Goal: Communication & Community: Answer question/provide support

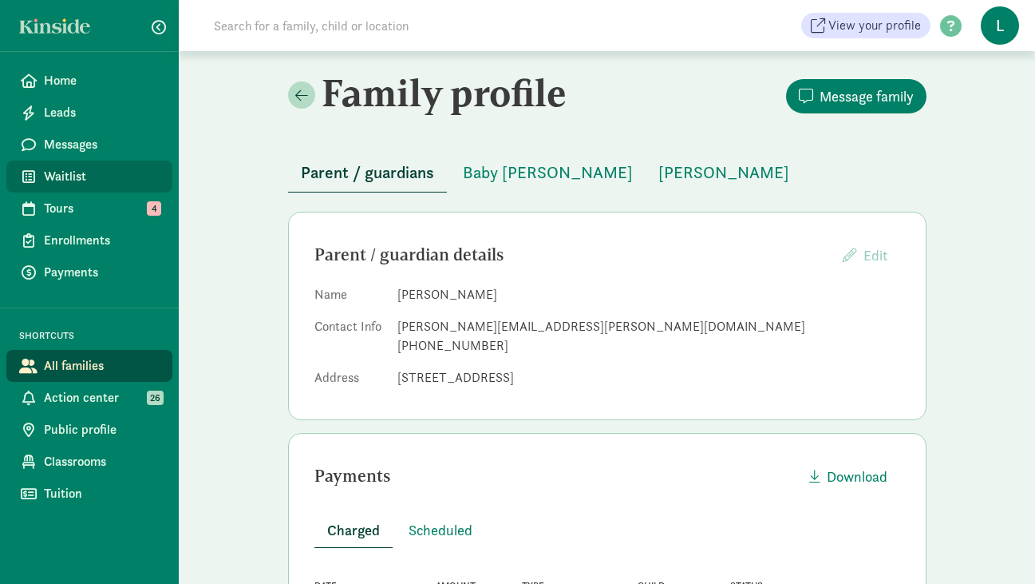
click at [68, 176] on span "Waitlist" at bounding box center [102, 176] width 116 height 19
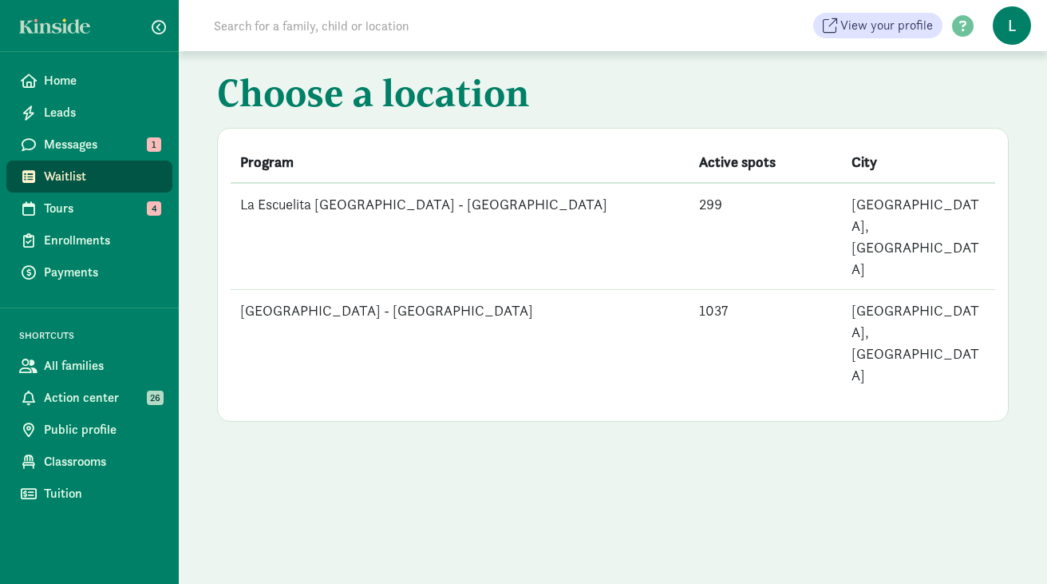
click at [270, 290] on td "[GEOGRAPHIC_DATA] - [GEOGRAPHIC_DATA]" at bounding box center [460, 343] width 459 height 106
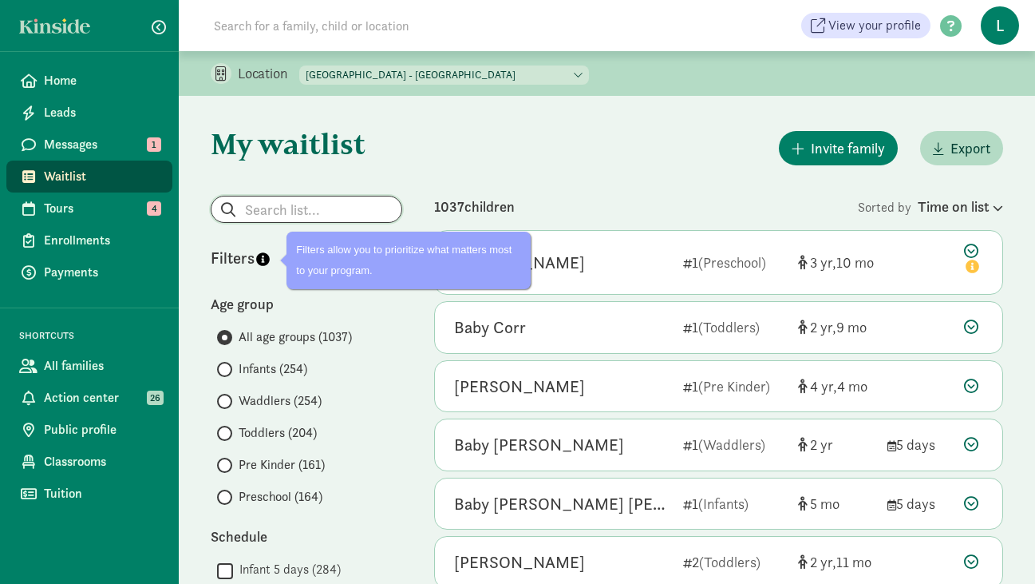
click at [256, 208] on input "search" at bounding box center [307, 209] width 190 height 26
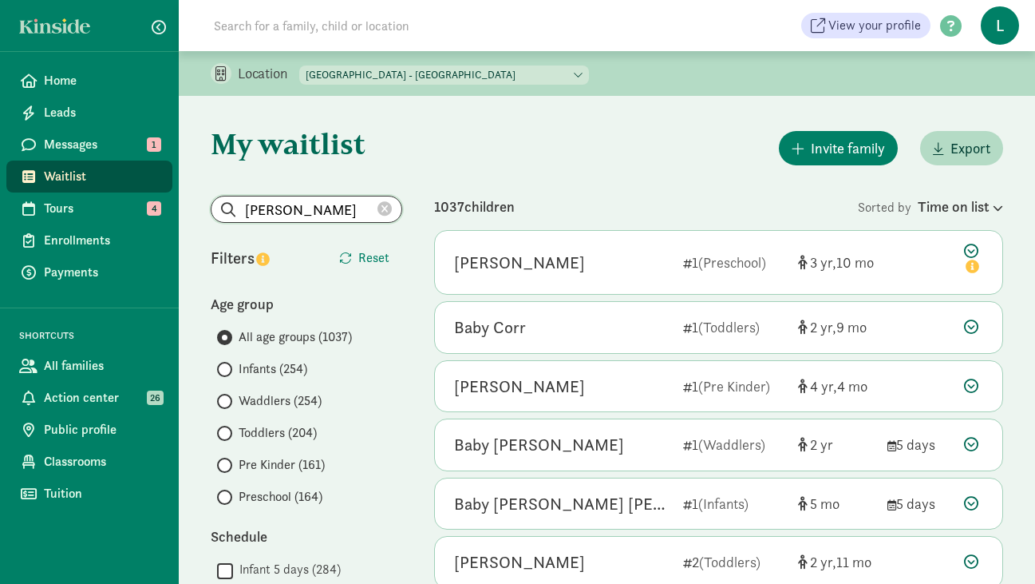
click at [251, 212] on input "deckard" at bounding box center [307, 209] width 190 height 26
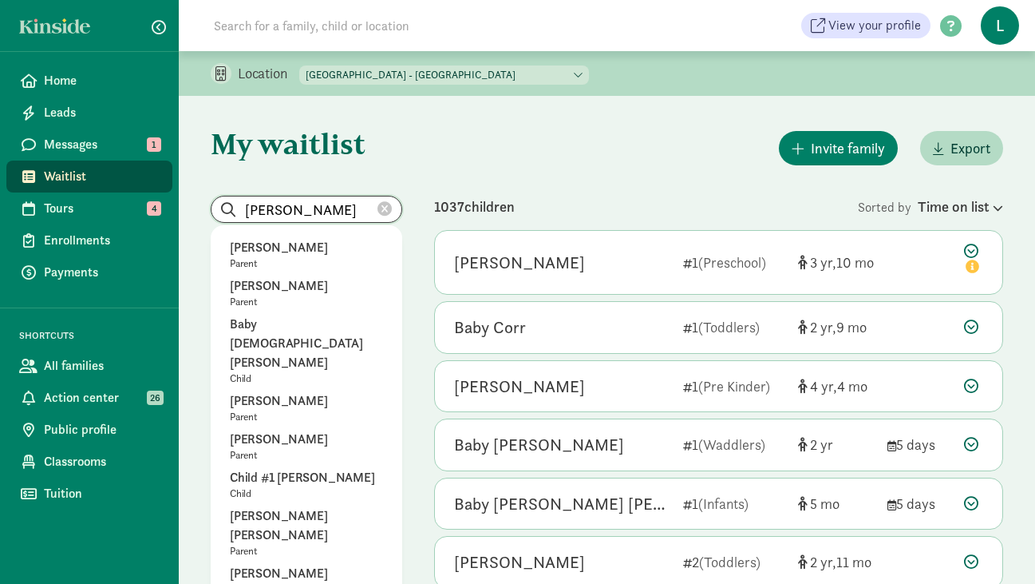
click at [299, 209] on input "deckard" at bounding box center [307, 209] width 190 height 26
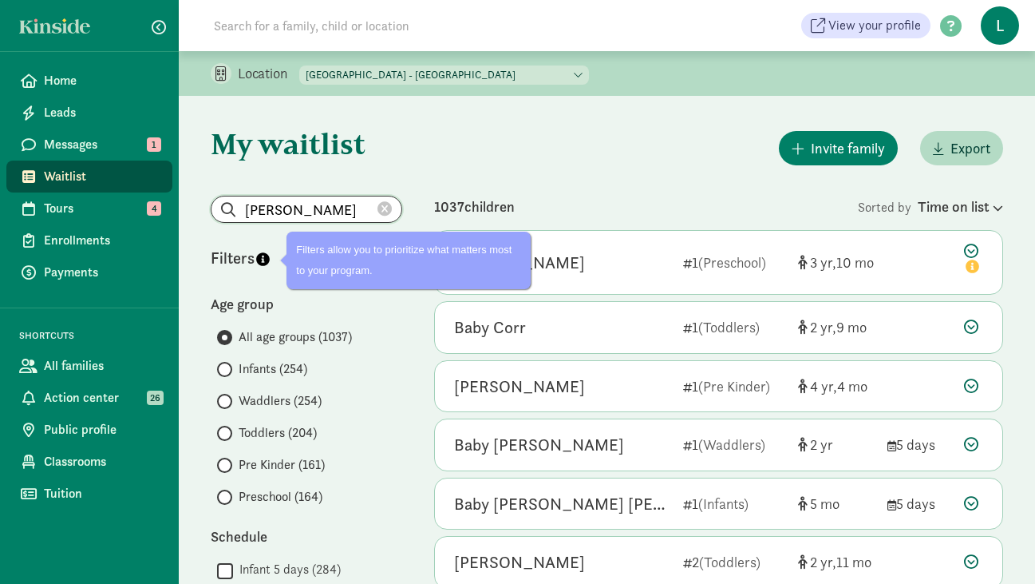
drag, startPoint x: 295, startPoint y: 206, endPoint x: 183, endPoint y: 205, distance: 111.8
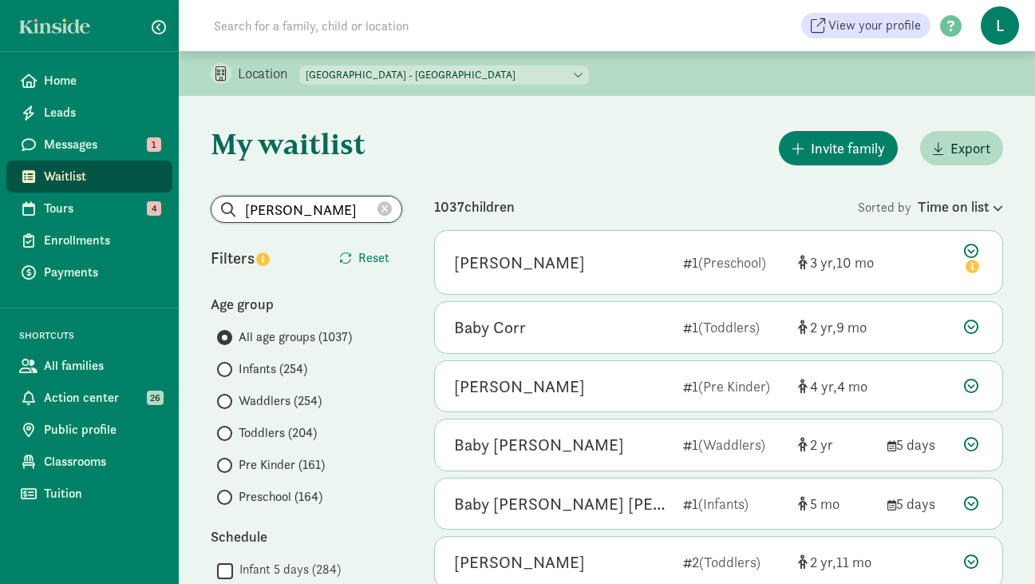
type input "deckard"
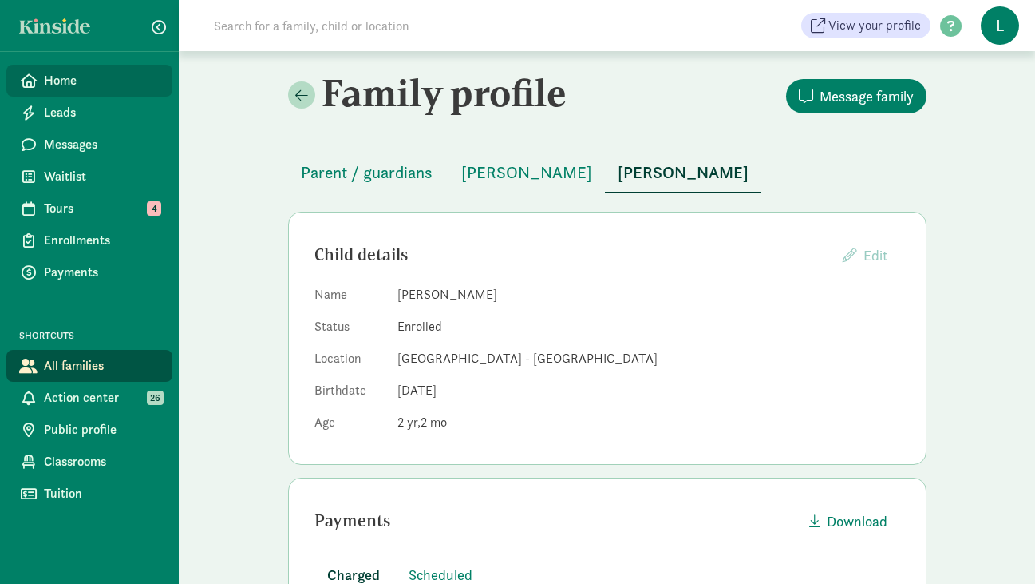
click at [68, 92] on link "Home" at bounding box center [89, 81] width 166 height 32
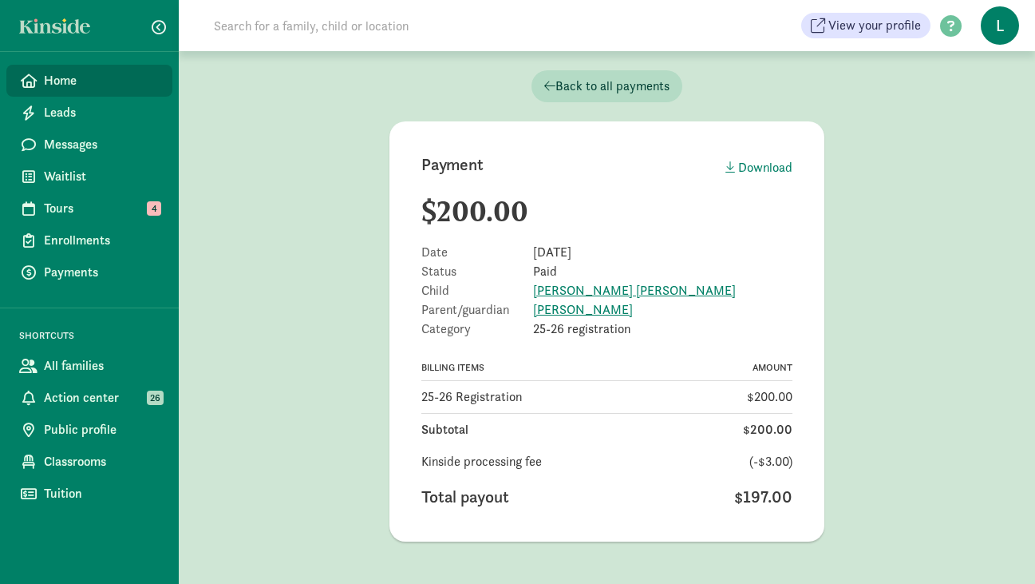
click at [69, 81] on span "Home" at bounding box center [102, 80] width 116 height 19
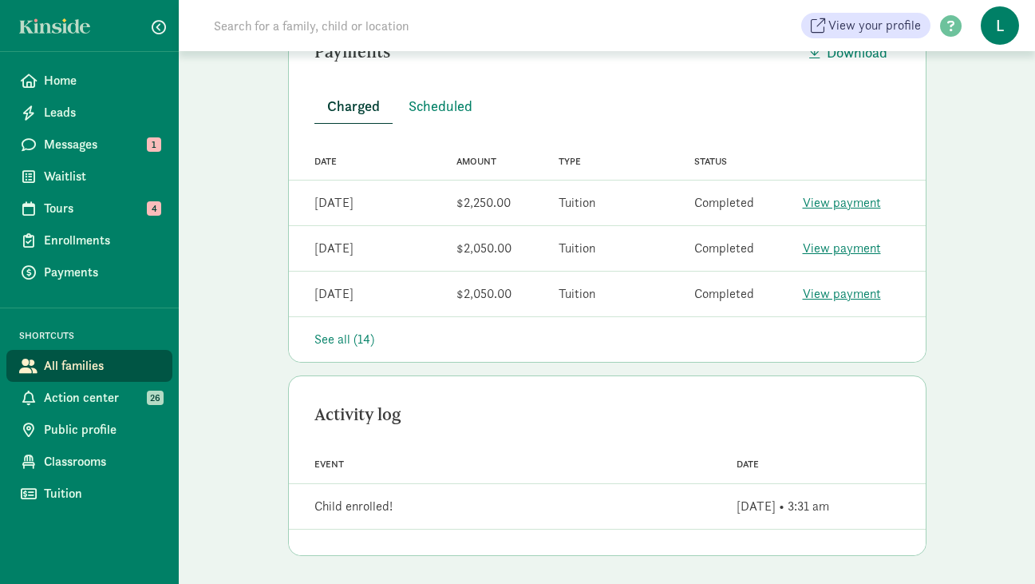
scroll to position [471, 0]
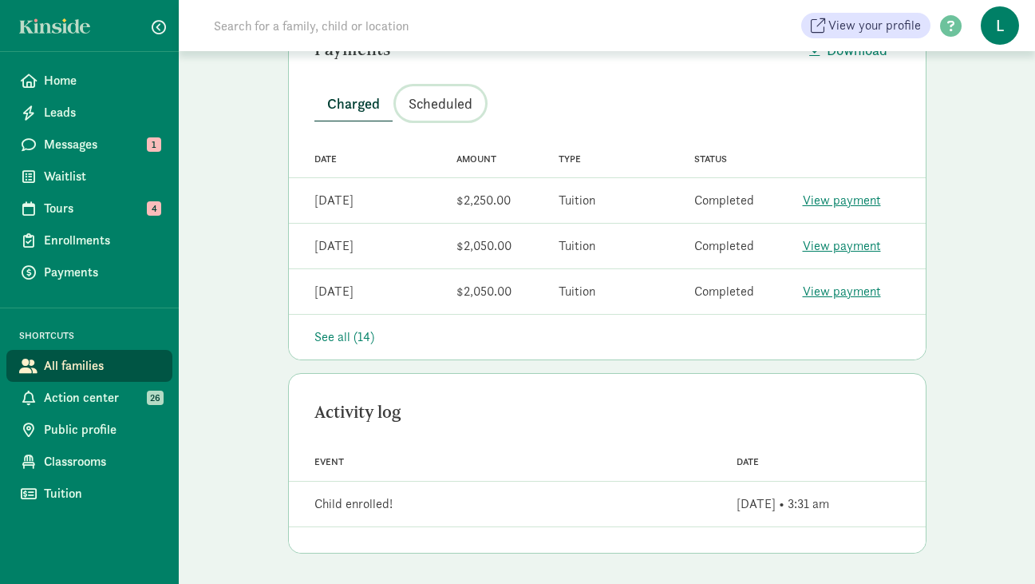
click at [437, 102] on span "Scheduled" at bounding box center [441, 104] width 64 height 22
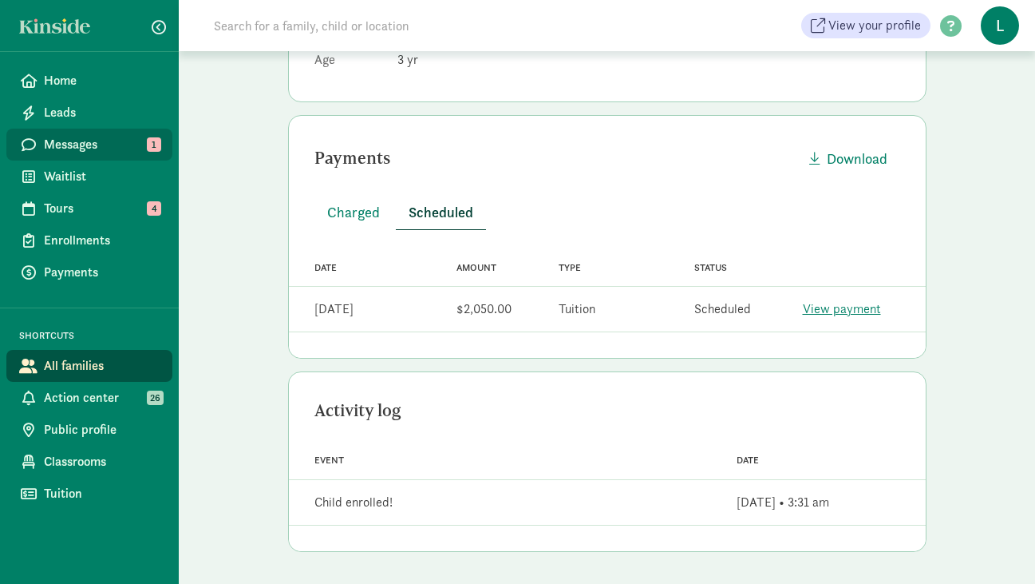
click at [65, 141] on span "Messages" at bounding box center [102, 144] width 116 height 19
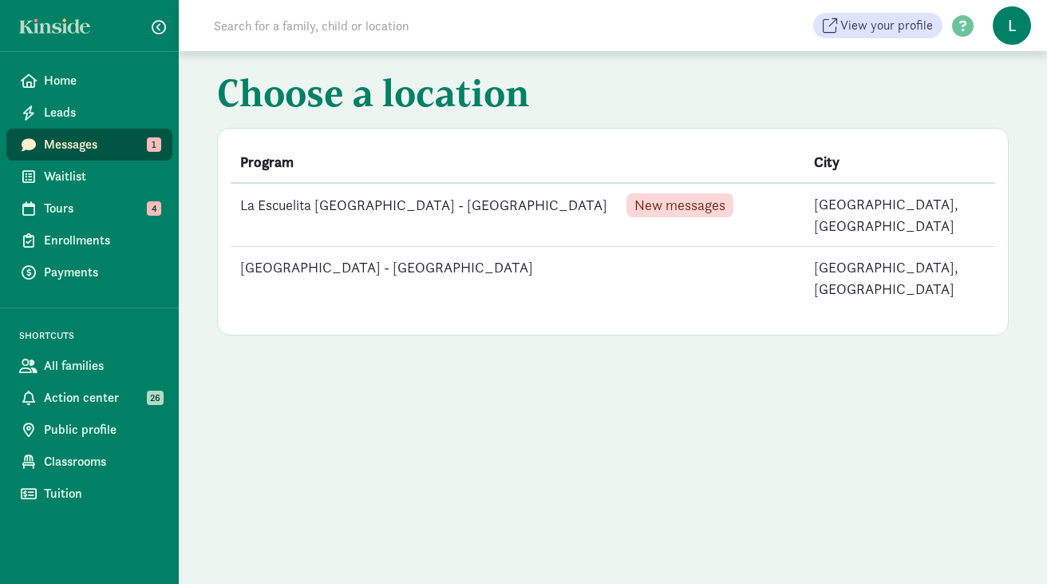
click at [380, 204] on td "La Escuelita [GEOGRAPHIC_DATA] - [GEOGRAPHIC_DATA] New messages" at bounding box center [518, 215] width 574 height 64
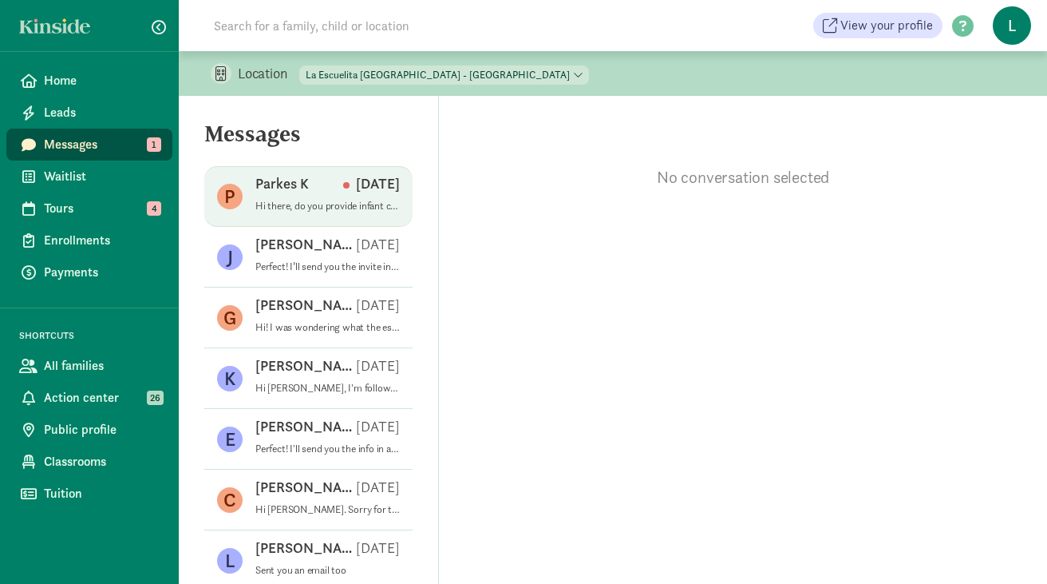
click at [315, 206] on p "Hi there, do you provide infant care at the Columbia City location? On your web…" at bounding box center [327, 206] width 144 height 13
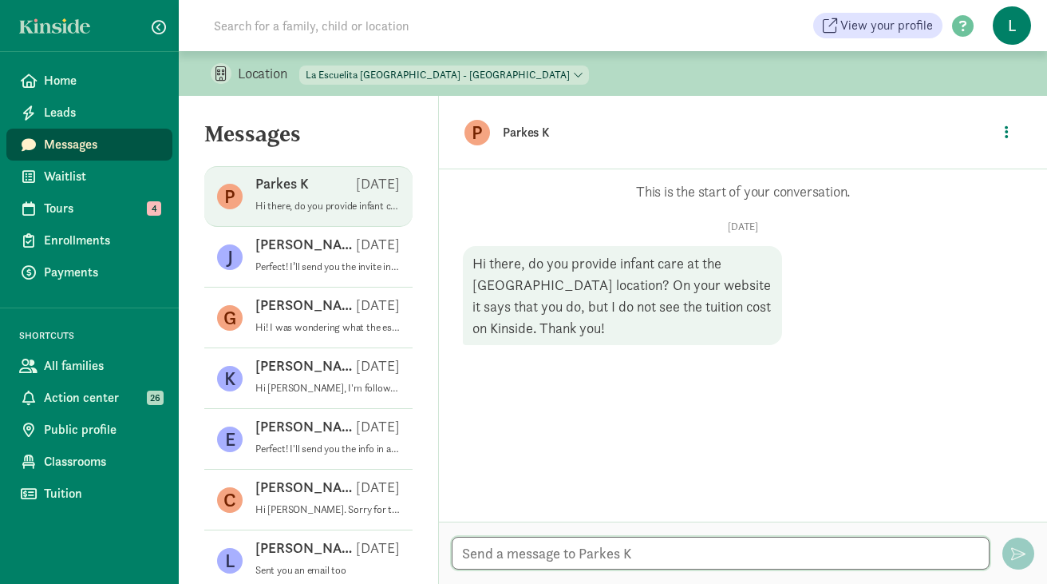
click at [488, 555] on textarea at bounding box center [721, 552] width 538 height 33
paste textarea "At the Columbia City location the minimum age we accept children is 12 months o…"
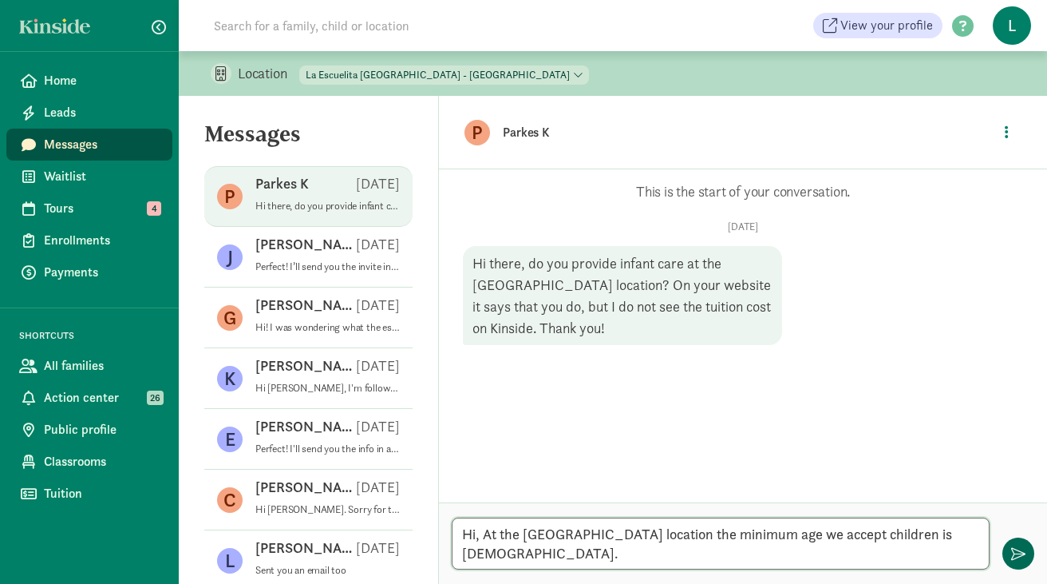
type textarea "Hi, At the Columbia City location the minimum age we accept children is 12 mont…"
click at [1009, 556] on button "button" at bounding box center [1019, 553] width 32 height 32
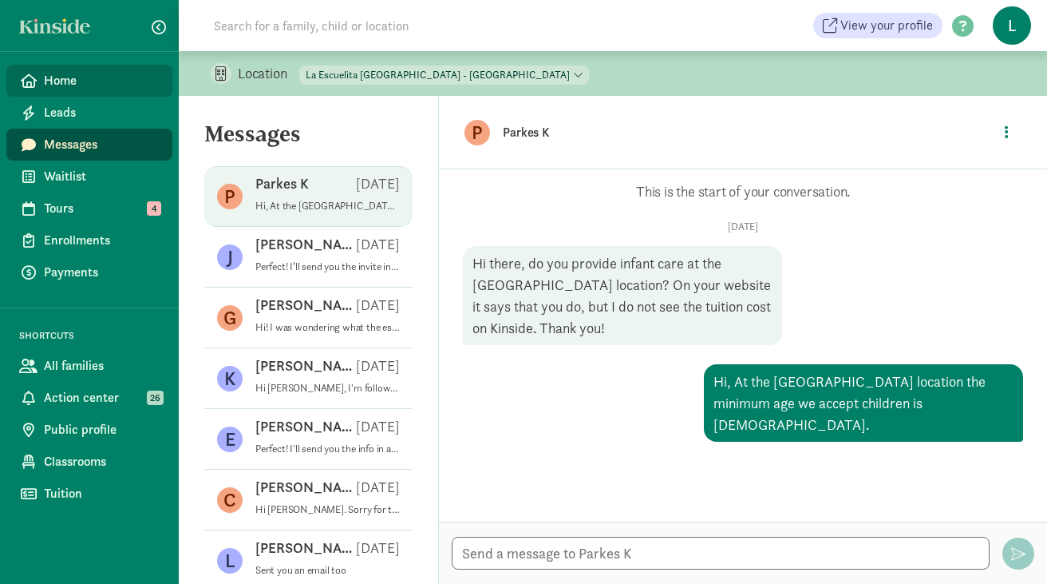
click at [83, 77] on span "Home" at bounding box center [102, 80] width 116 height 19
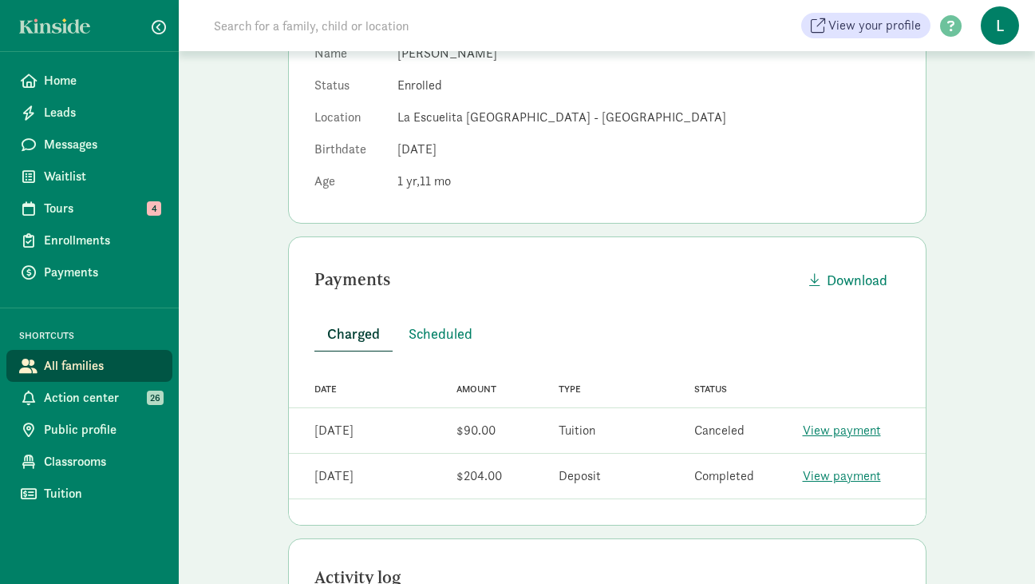
scroll to position [259, 0]
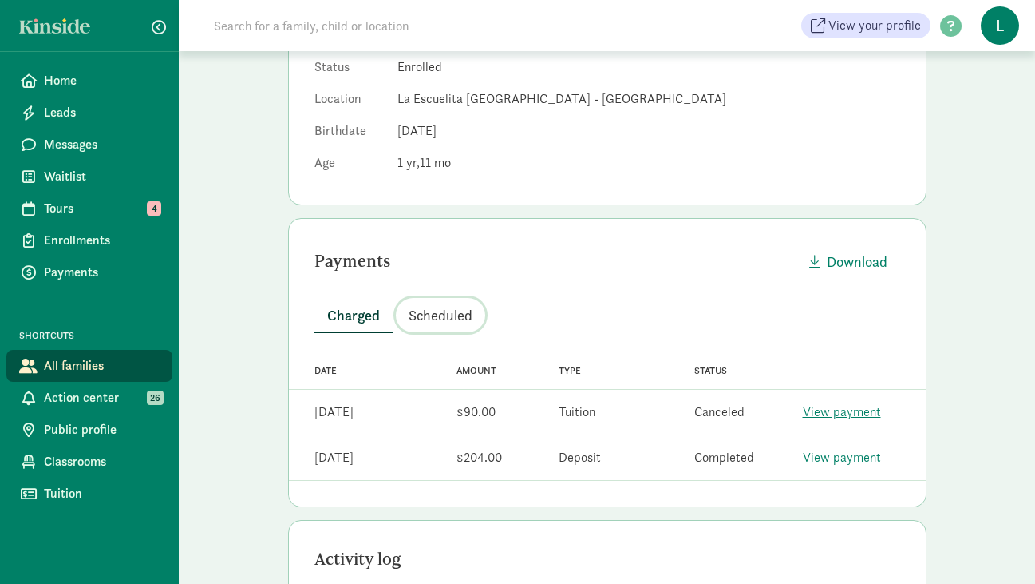
click at [445, 321] on span "Scheduled" at bounding box center [441, 315] width 64 height 22
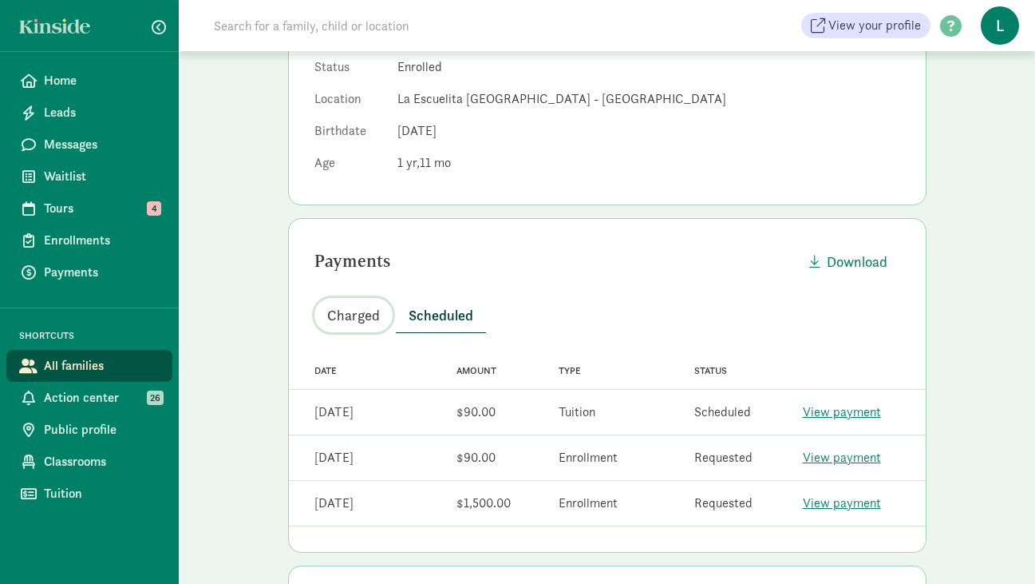
click at [359, 311] on span "Charged" at bounding box center [353, 315] width 53 height 22
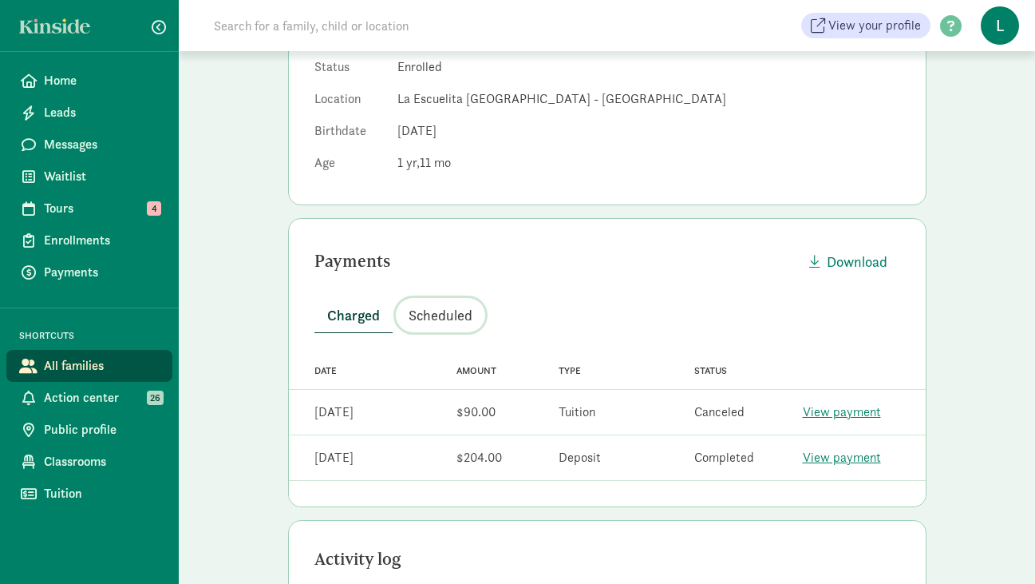
click at [442, 317] on span "Scheduled" at bounding box center [441, 315] width 64 height 22
